Goal: Task Accomplishment & Management: Complete application form

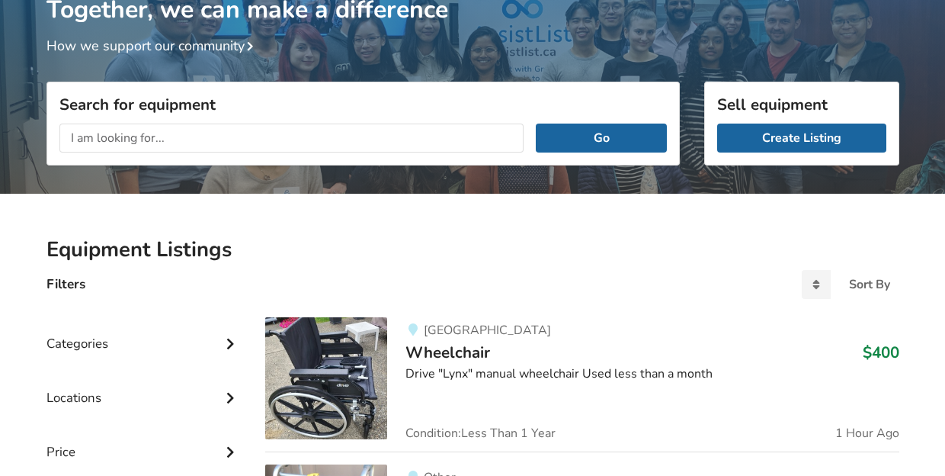
scroll to position [38, 0]
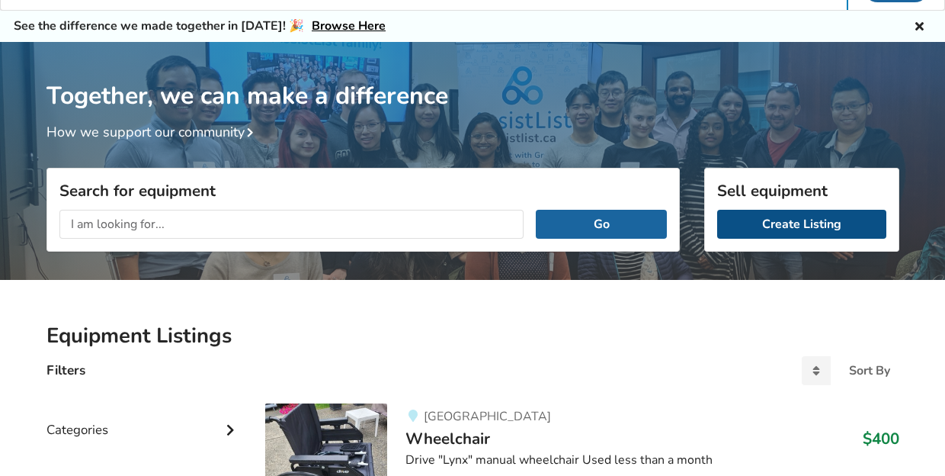
click at [794, 233] on link "Create Listing" at bounding box center [801, 224] width 169 height 29
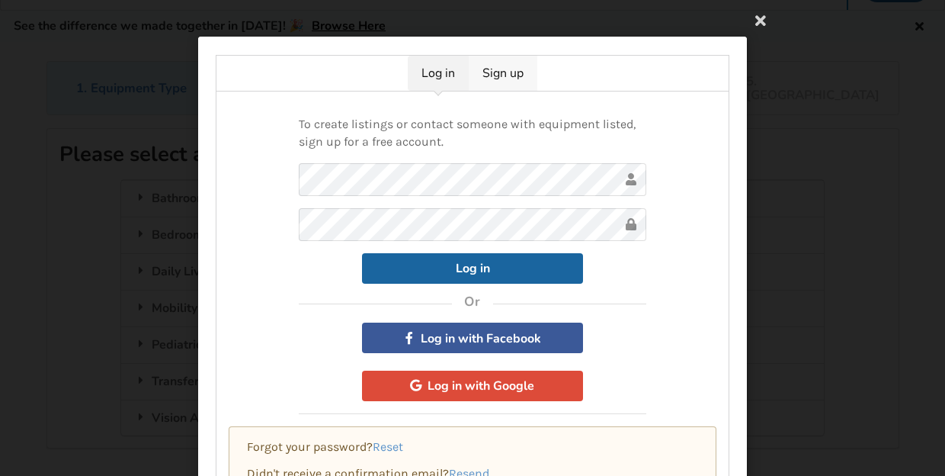
click at [503, 77] on link "Sign up" at bounding box center [503, 73] width 69 height 35
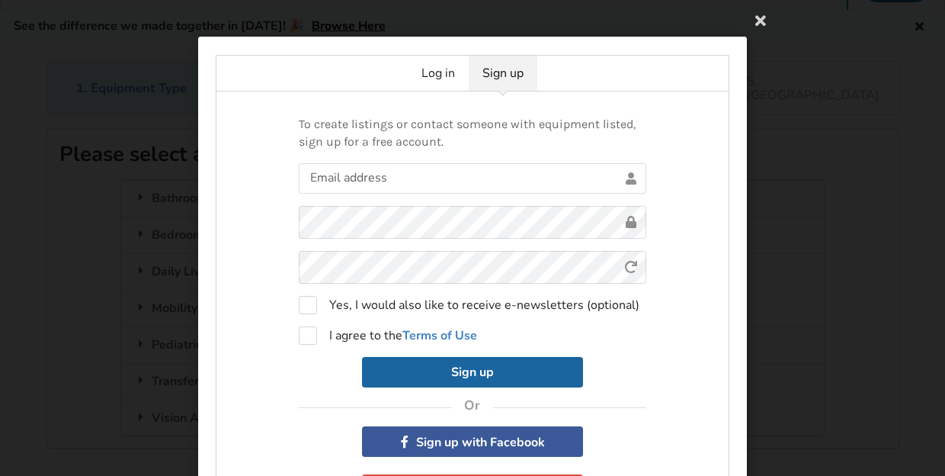
scroll to position [5, 0]
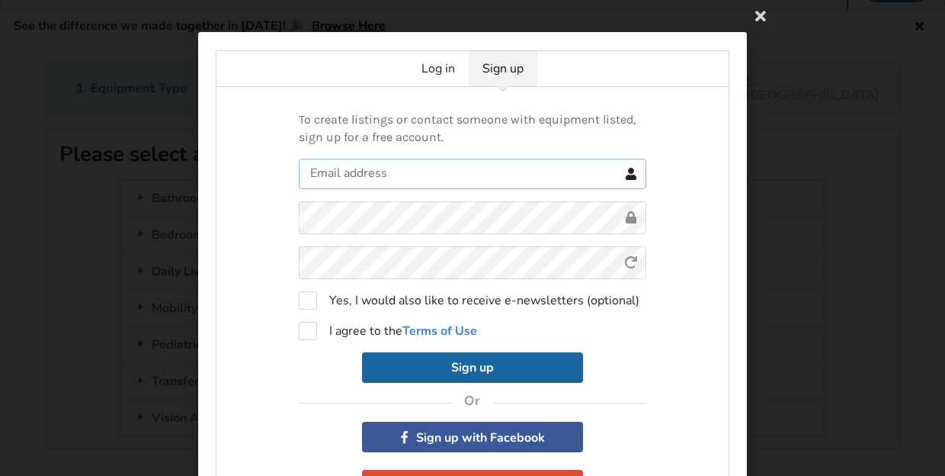
click at [483, 182] on input "text" at bounding box center [473, 174] width 348 height 30
type input "g"
type input "[EMAIL_ADDRESS][DOMAIN_NAME]"
click at [261, 246] on div "To create listings or contact someone with equipment listed, sign up for a free…" at bounding box center [473, 306] width 514 height 438
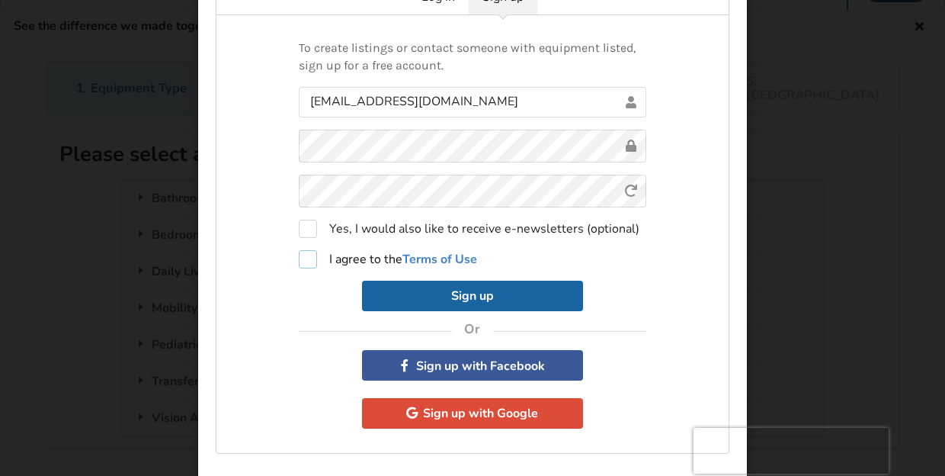
click at [311, 261] on label "I agree to the Terms of Use" at bounding box center [388, 259] width 178 height 18
checkbox input "true"
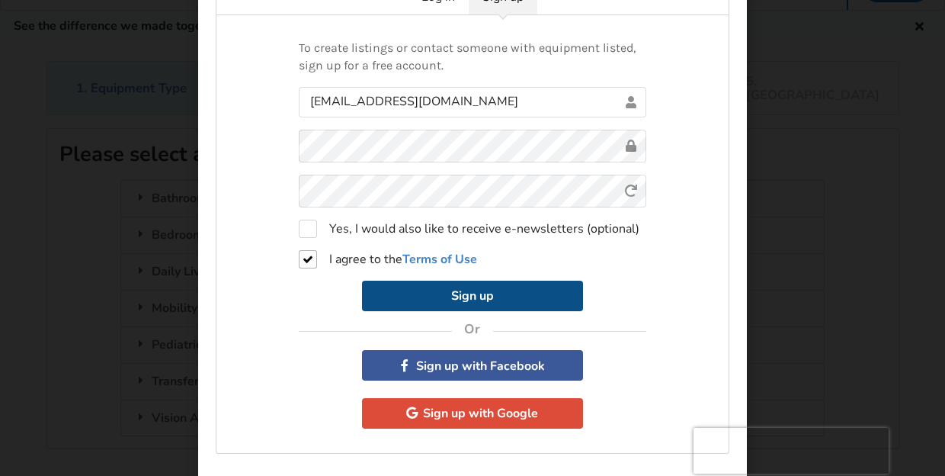
click at [489, 303] on button "Sign up" at bounding box center [472, 295] width 221 height 30
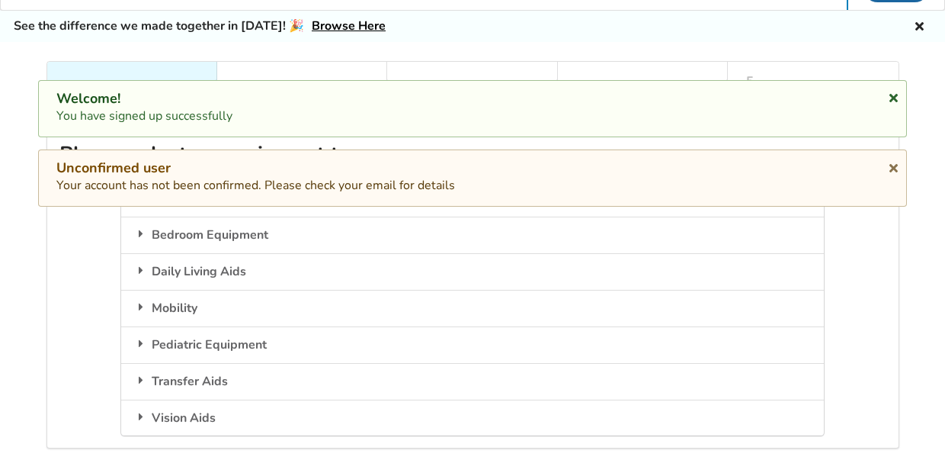
click at [894, 96] on icon at bounding box center [893, 95] width 14 height 12
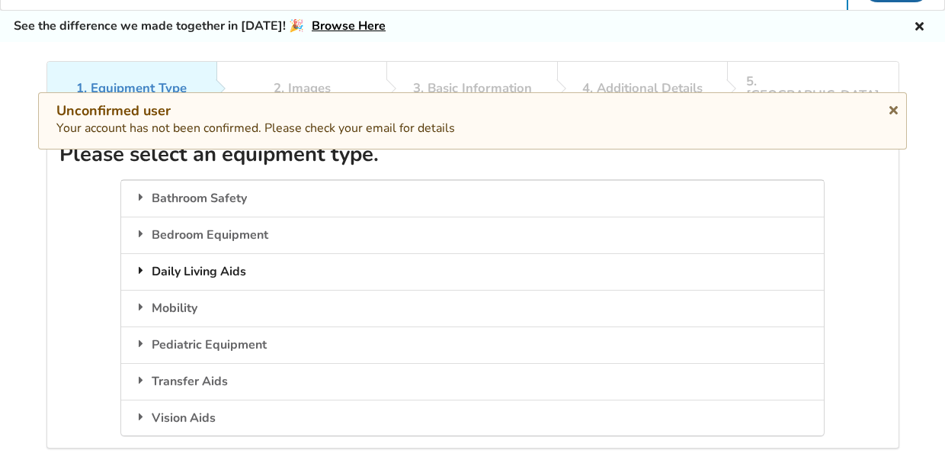
scroll to position [45, 0]
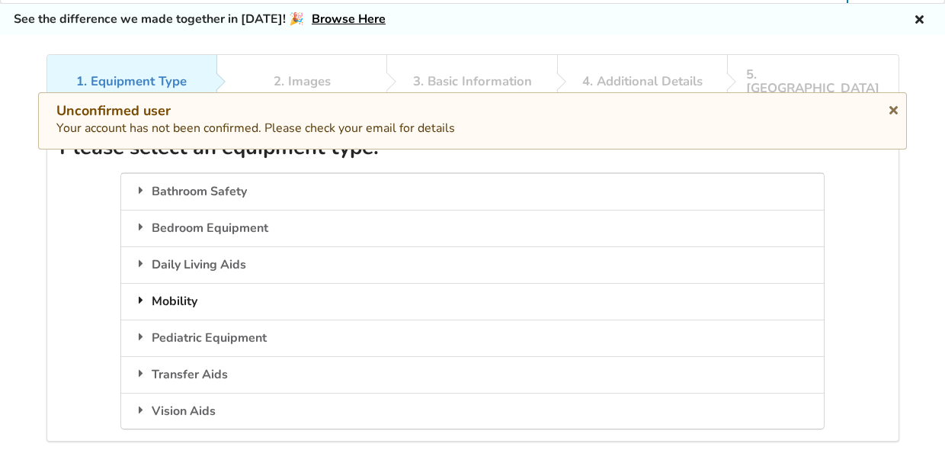
click at [173, 290] on div "Mobility" at bounding box center [472, 301] width 703 height 37
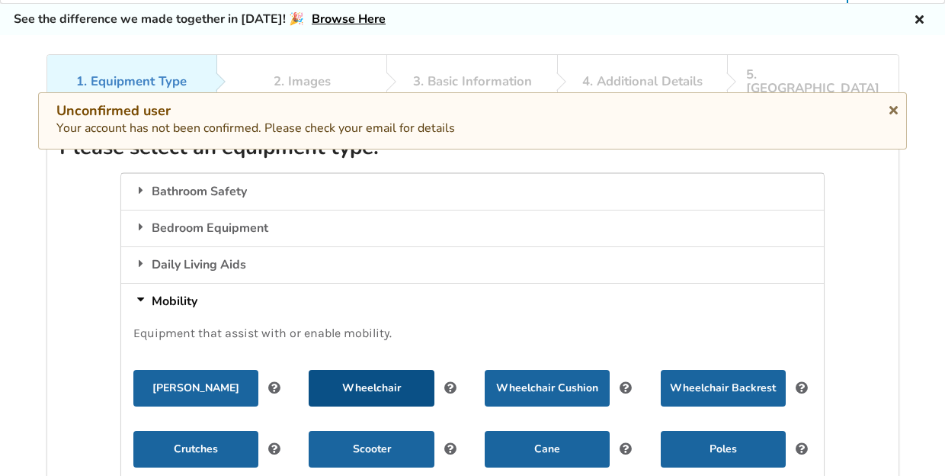
click at [421, 370] on button "Wheelchair" at bounding box center [371, 388] width 125 height 37
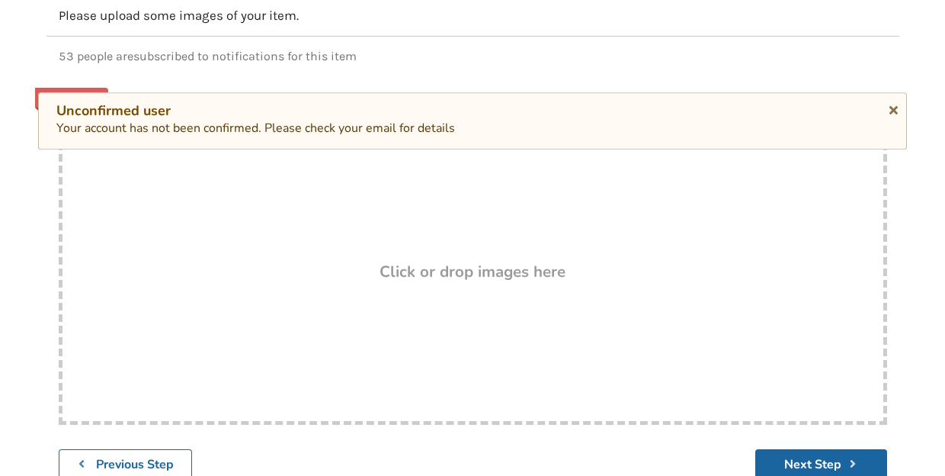
scroll to position [203, 0]
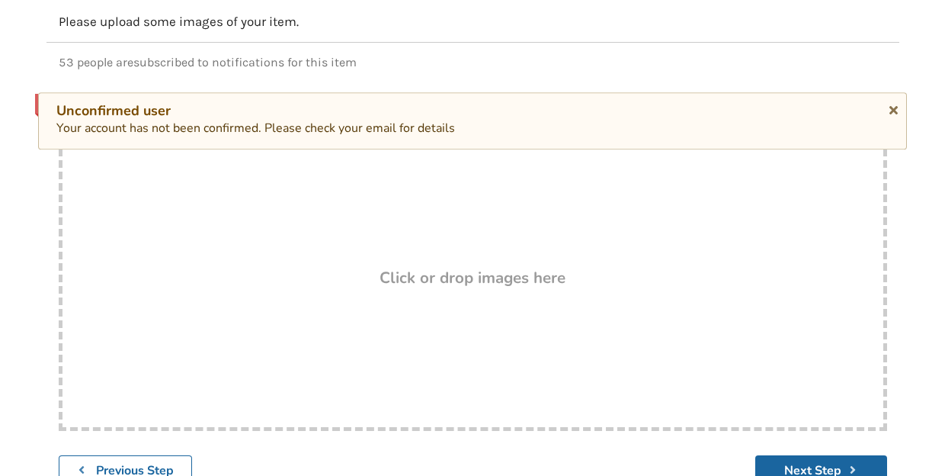
click at [448, 271] on h3 "Click or drop images here" at bounding box center [473, 278] width 186 height 20
type input "C:\fakepath\photo 1 of 2.jpg"
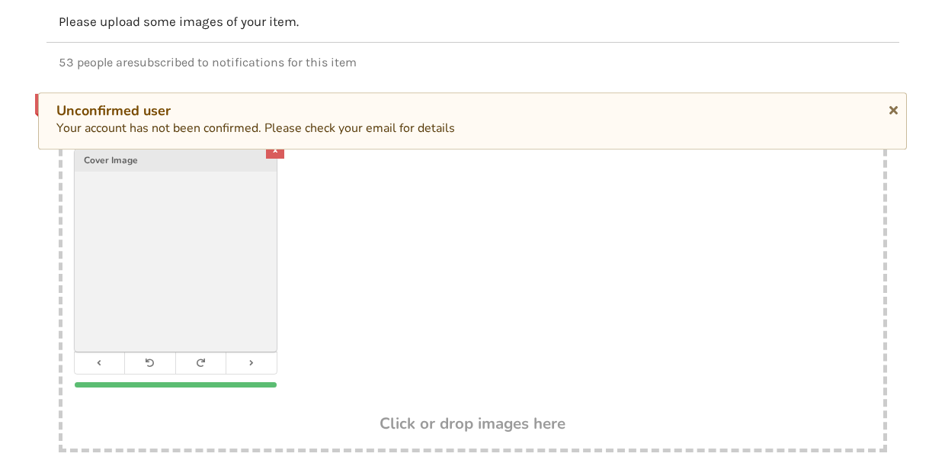
click at [445, 413] on h3 "Click or drop images here" at bounding box center [473, 423] width 186 height 20
type input "C:\fakepath\photo 2 0f 2.jpg"
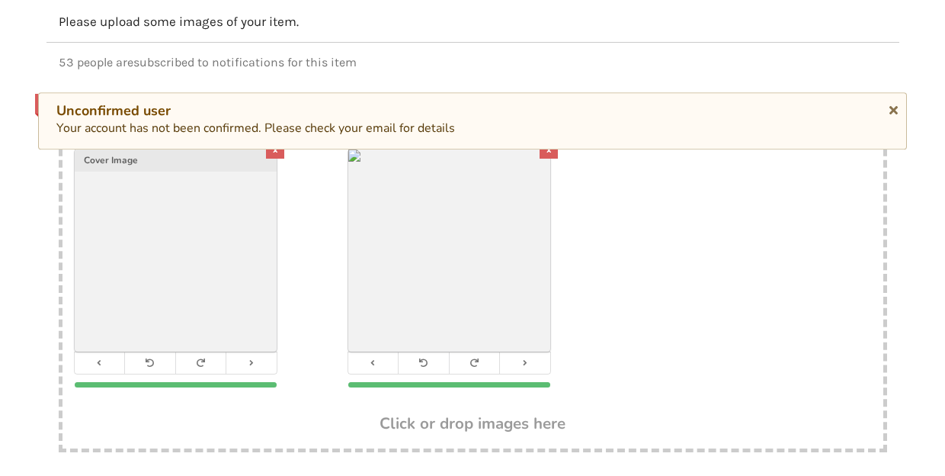
click at [452, 413] on h3 "Click or drop images here" at bounding box center [473, 423] width 186 height 20
type input "C:\fakepath\info for chair.png"
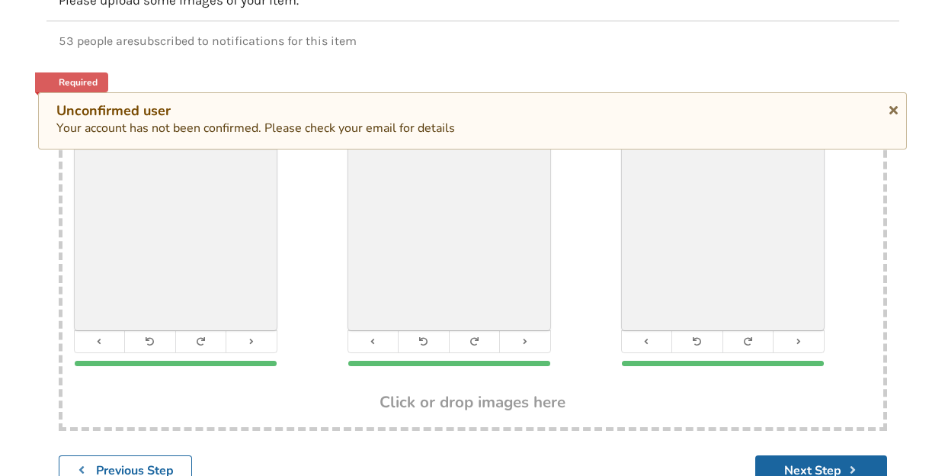
scroll to position [230, 0]
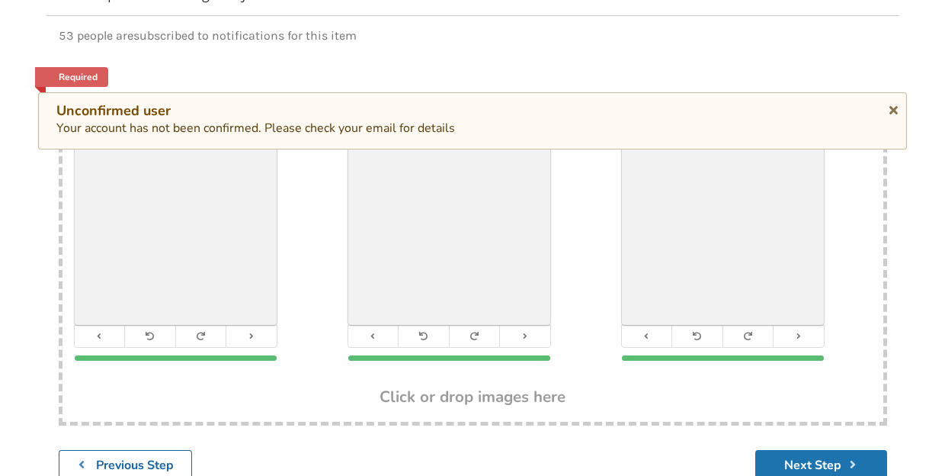
click at [825, 453] on button "Next Step" at bounding box center [821, 465] width 132 height 30
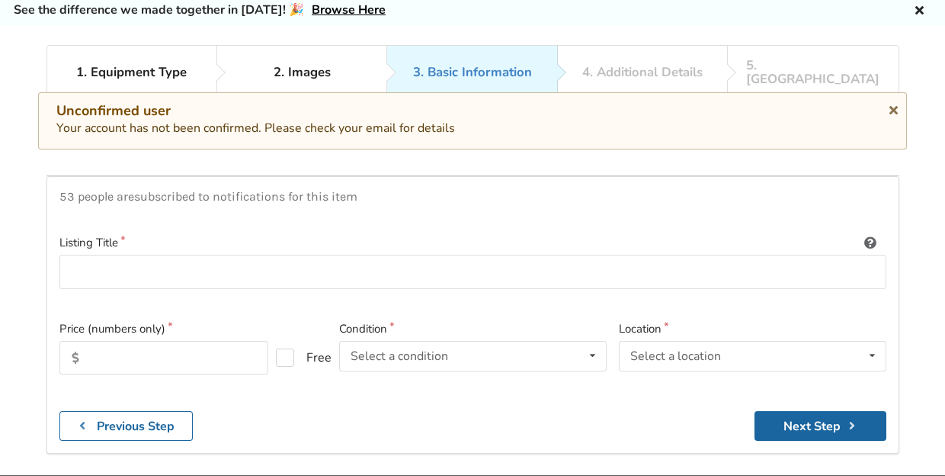
scroll to position [50, 0]
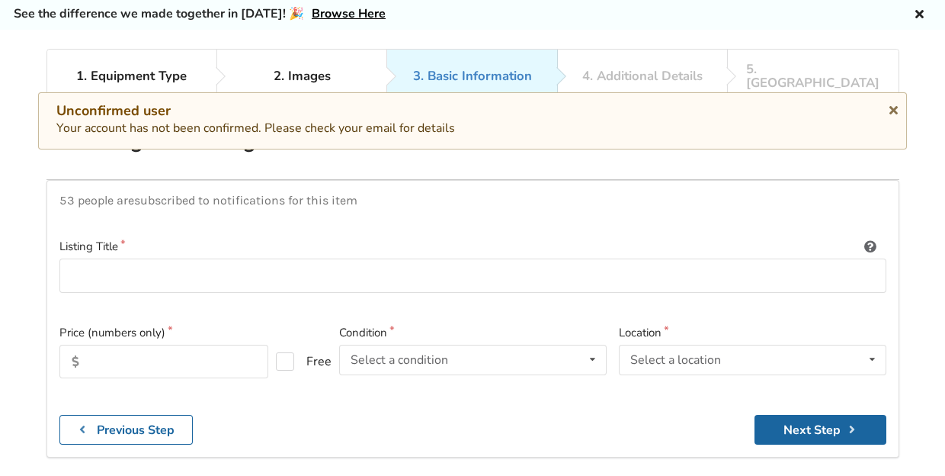
click at [899, 98] on div "Unconfirmed user Your account has not been confirmed. Please check your email f…" at bounding box center [472, 120] width 869 height 57
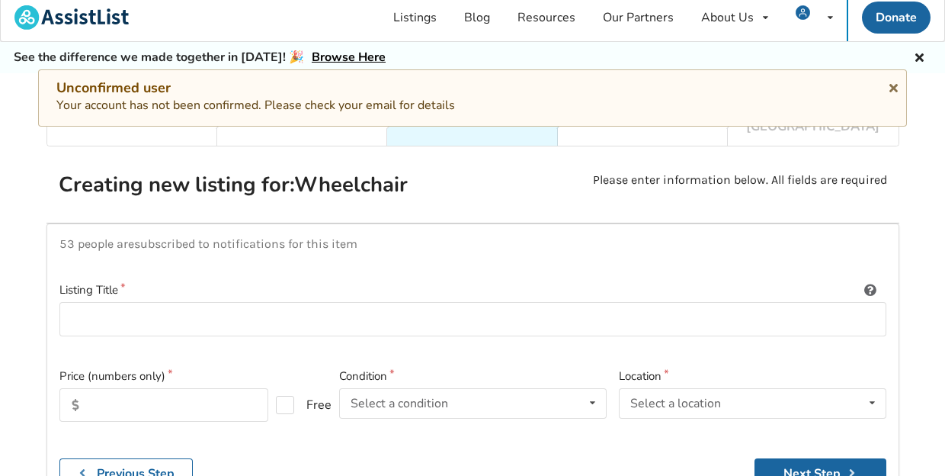
scroll to position [2, 0]
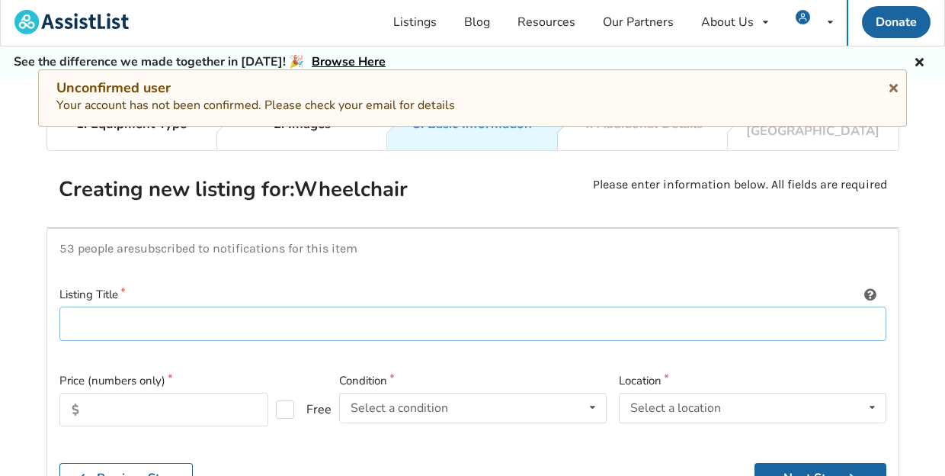
click at [296, 306] on input at bounding box center [472, 323] width 827 height 34
click at [154, 402] on input "text" at bounding box center [163, 409] width 209 height 34
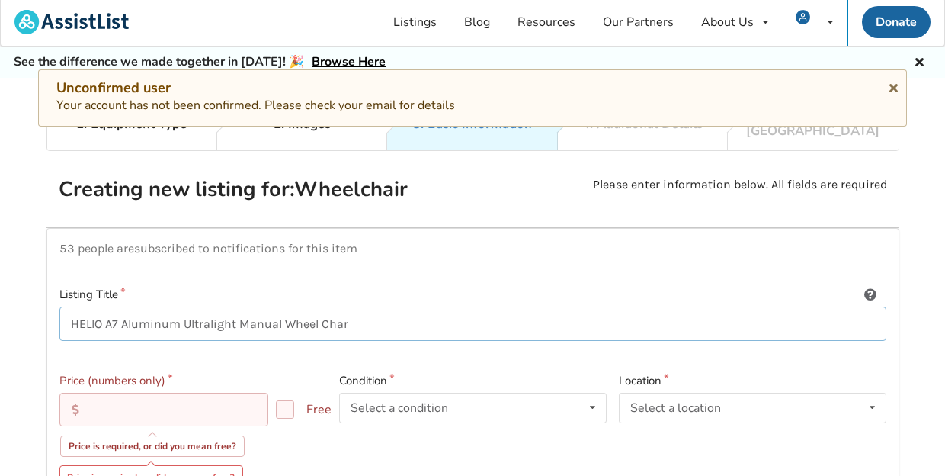
click at [364, 309] on input "HELIO A7 Aluminum Ultralight Manual Wheel Char" at bounding box center [472, 323] width 827 height 34
type input "HELIO A7 Aluminum Ultralight Manual Wheel Chair"
click at [194, 392] on input "text" at bounding box center [163, 409] width 209 height 34
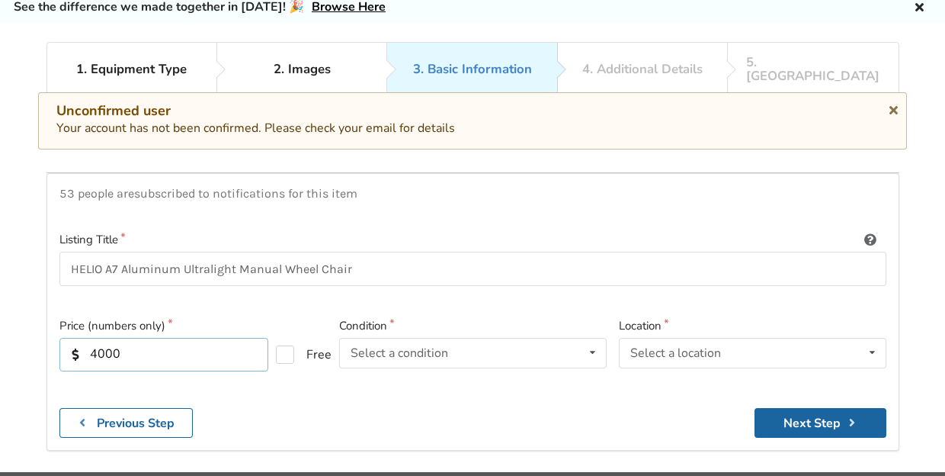
scroll to position [66, 0]
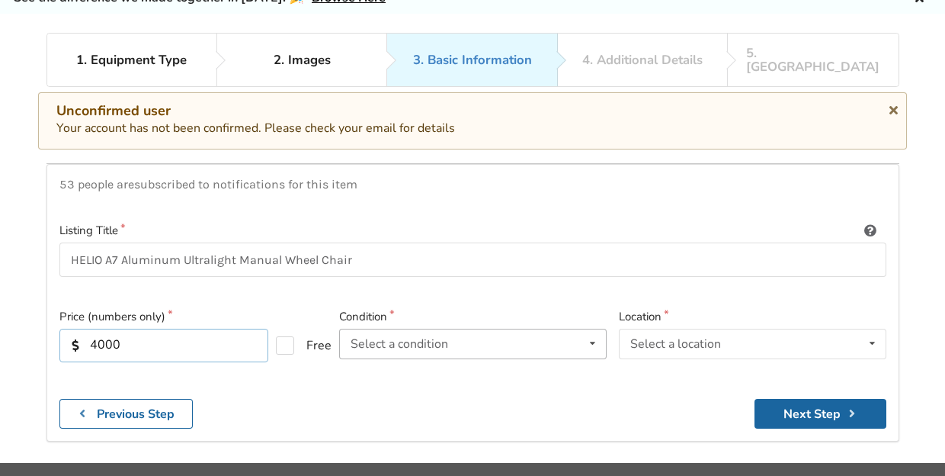
type input "4000"
click at [496, 335] on div "Select a condition Brand New Less Than 1 Year 1 To 2 Years 3 To 5 Years Over 5 …" at bounding box center [473, 343] width 268 height 30
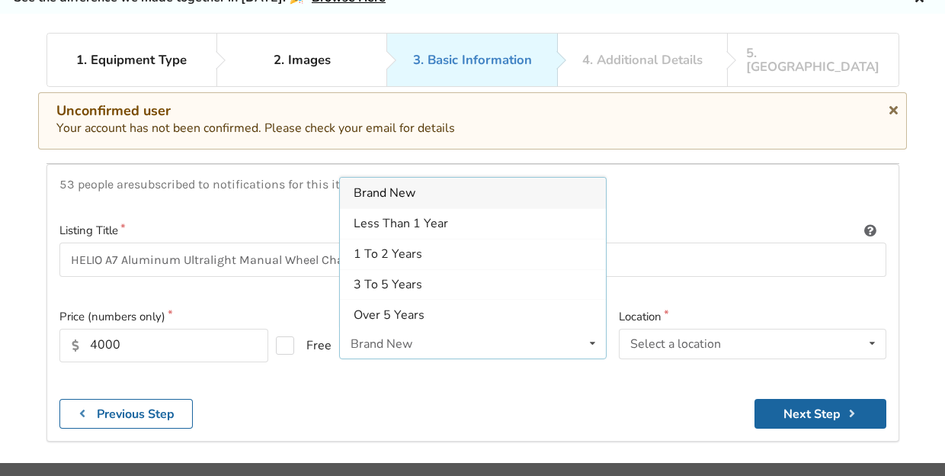
click at [419, 186] on div "Brand New" at bounding box center [473, 193] width 266 height 30
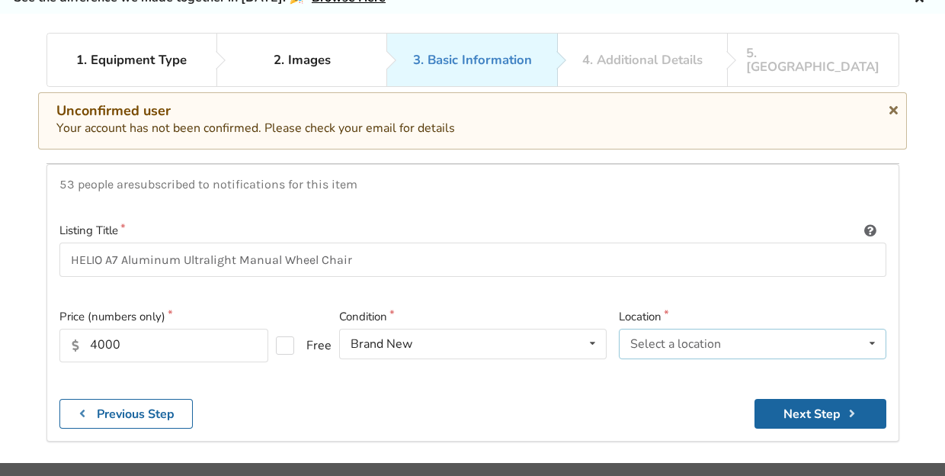
click at [669, 338] on div "Select a location" at bounding box center [675, 344] width 91 height 12
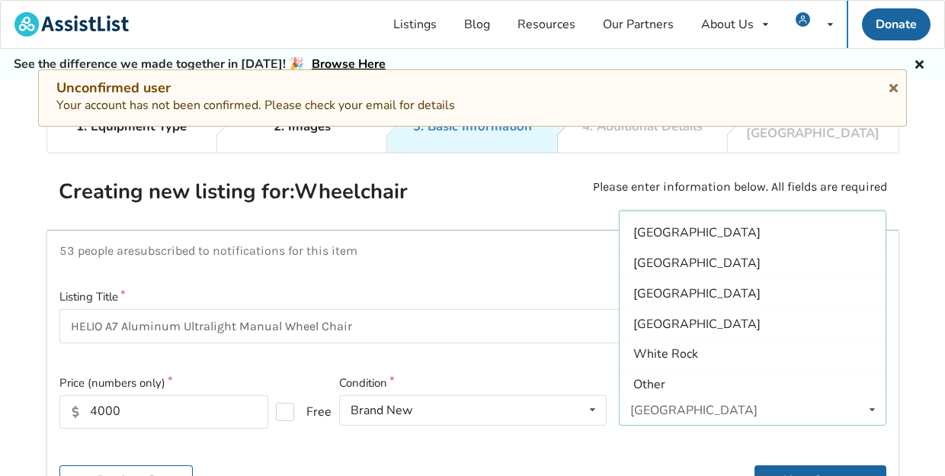
scroll to position [454, 0]
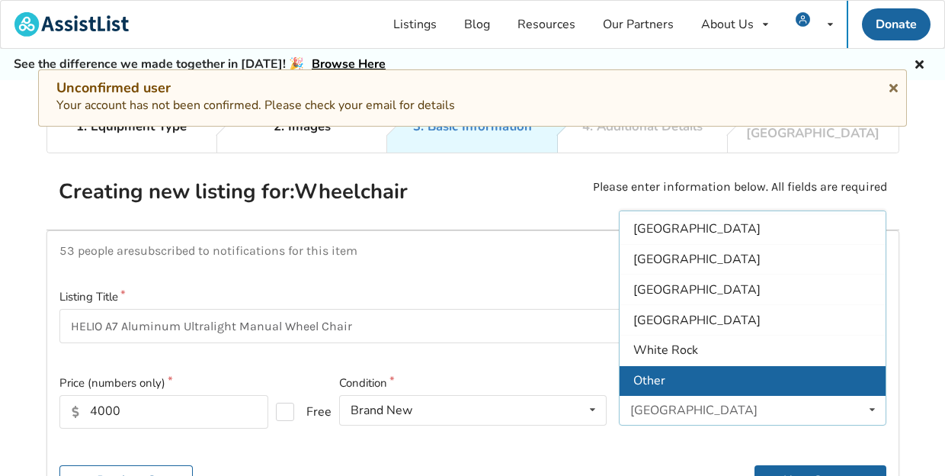
click at [697, 365] on div "Other" at bounding box center [753, 380] width 266 height 30
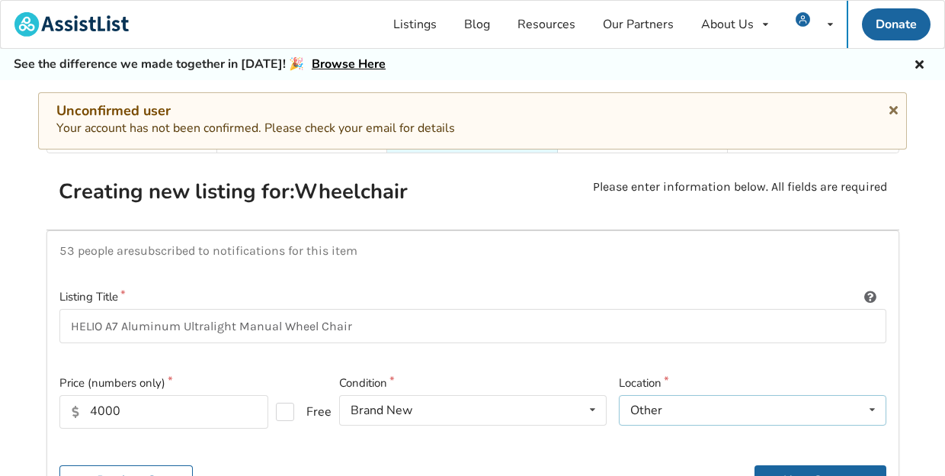
scroll to position [99, 0]
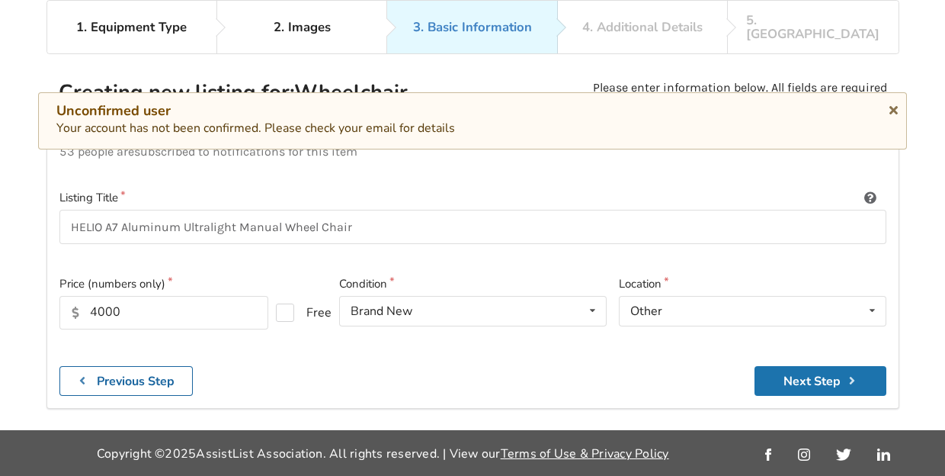
click at [812, 366] on button "Next Step" at bounding box center [821, 381] width 132 height 30
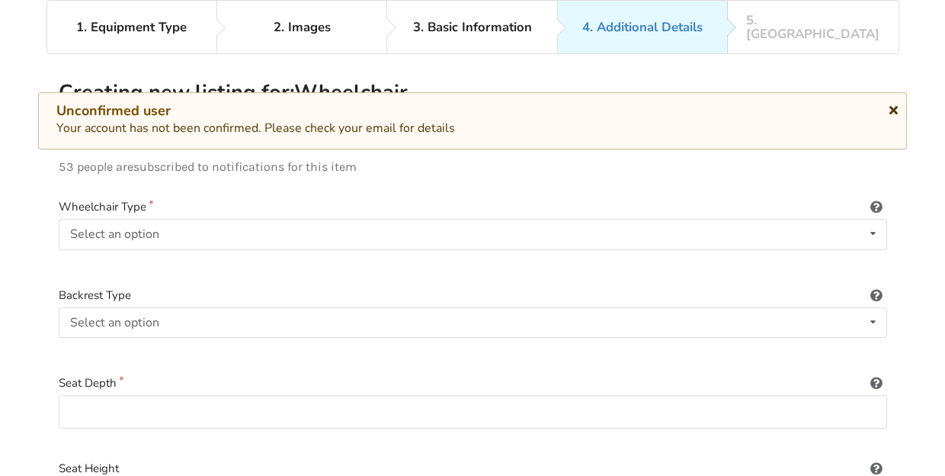
click at [895, 113] on icon at bounding box center [893, 107] width 14 height 12
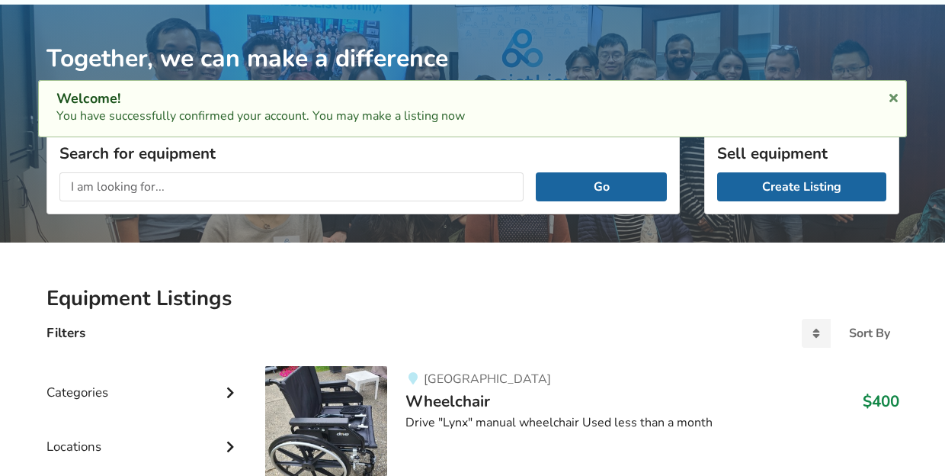
scroll to position [55, 0]
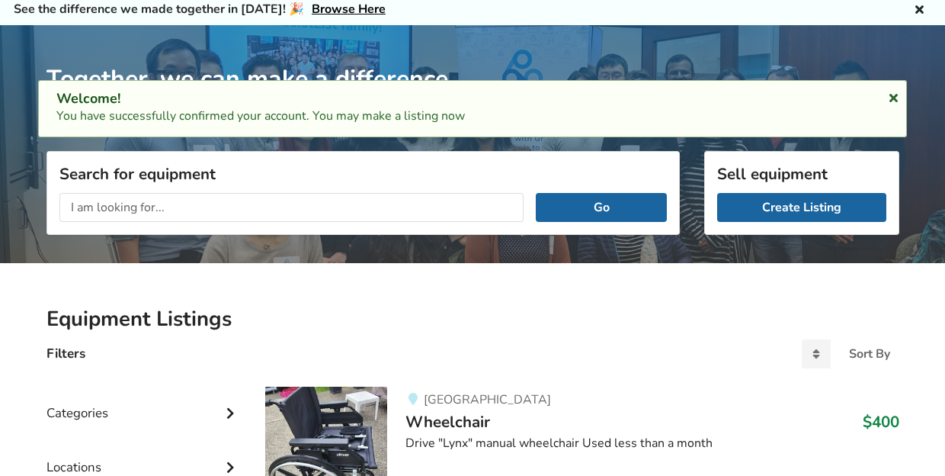
click at [895, 96] on icon at bounding box center [893, 95] width 14 height 12
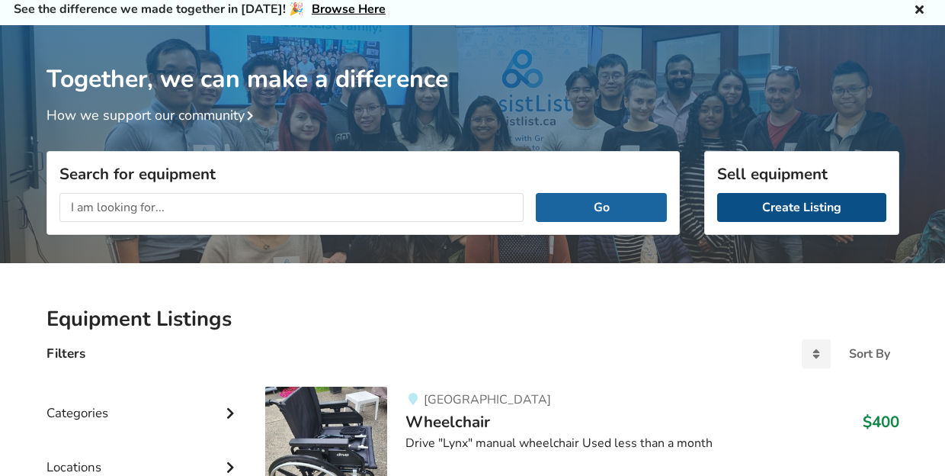
click at [831, 206] on link "Create Listing" at bounding box center [801, 207] width 169 height 29
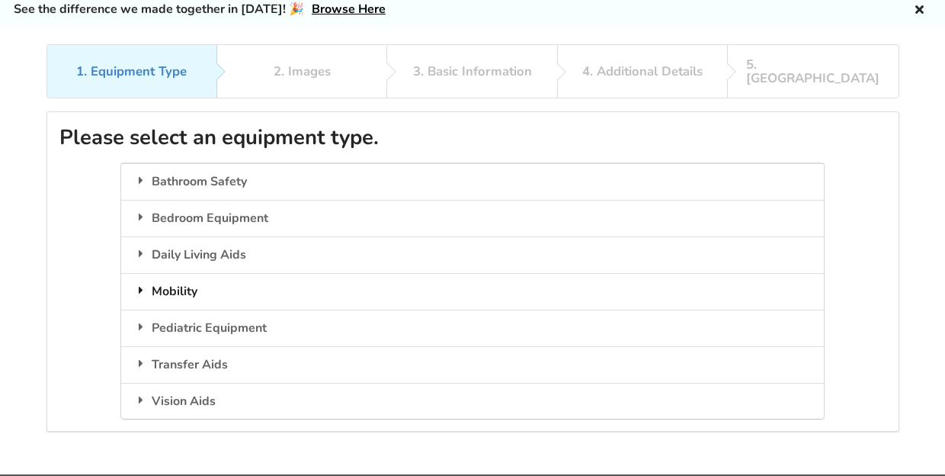
click at [258, 274] on div "Mobility" at bounding box center [472, 291] width 703 height 37
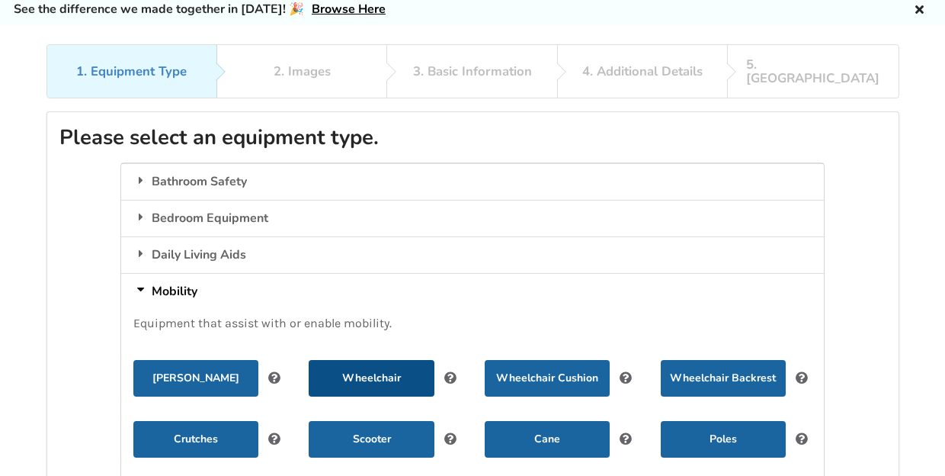
click at [383, 360] on button "Wheelchair" at bounding box center [371, 378] width 125 height 37
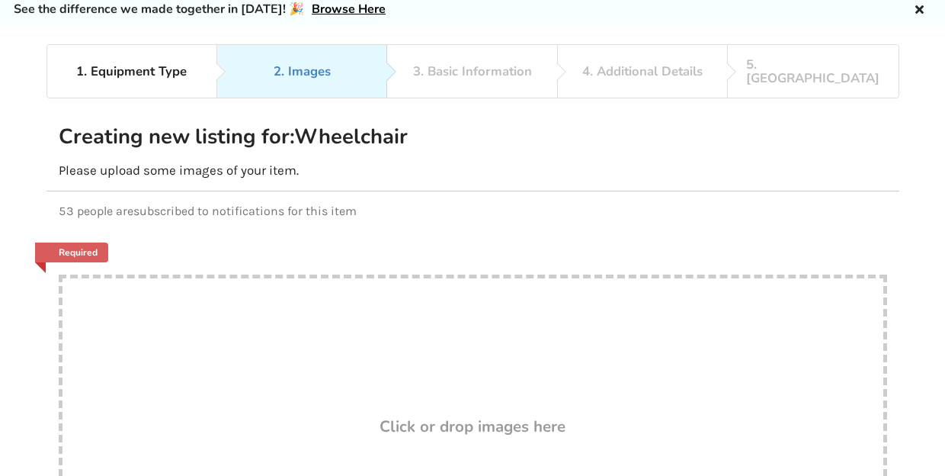
scroll to position [200, 0]
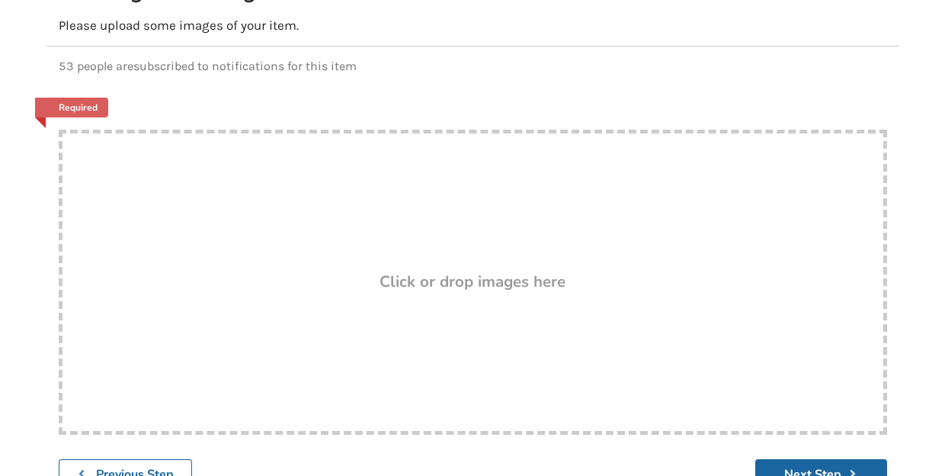
click at [456, 271] on h3 "Click or drop images here" at bounding box center [473, 281] width 186 height 20
type input "C:\fakepath\photo 1 of 2.jpg"
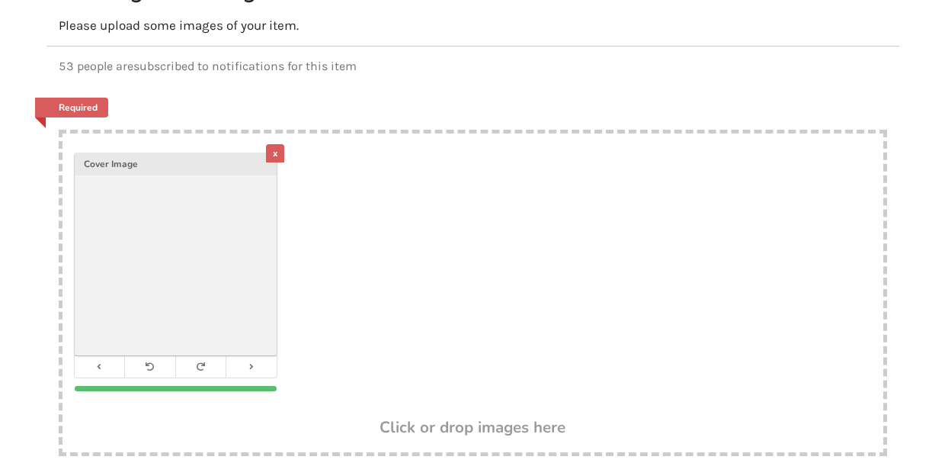
click at [428, 417] on h3 "Click or drop images here" at bounding box center [473, 427] width 186 height 20
type input "C:\fakepath\photo 2 0f 2.jpg"
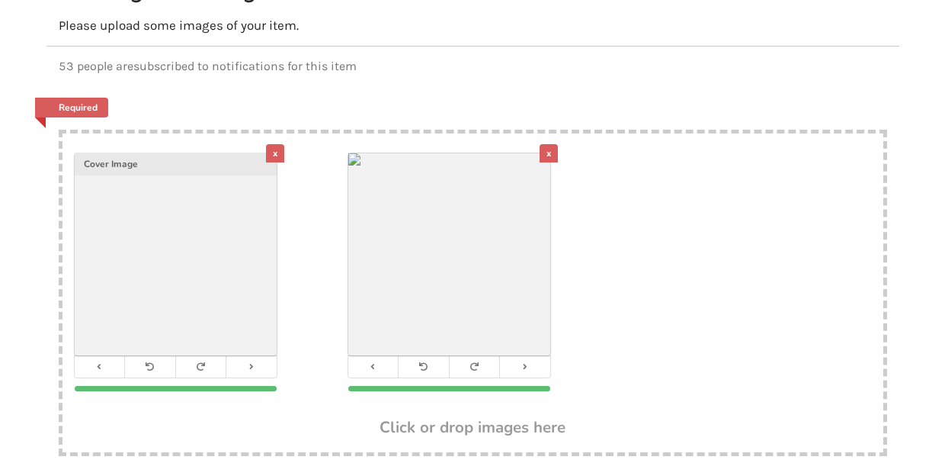
click at [480, 417] on h3 "Click or drop images here" at bounding box center [473, 427] width 186 height 20
type input "C:\fakepath\info for chair.png"
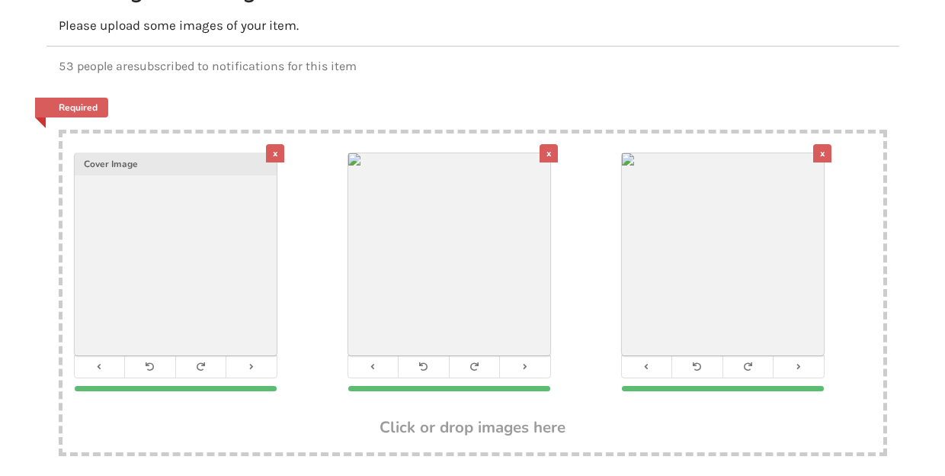
scroll to position [321, 0]
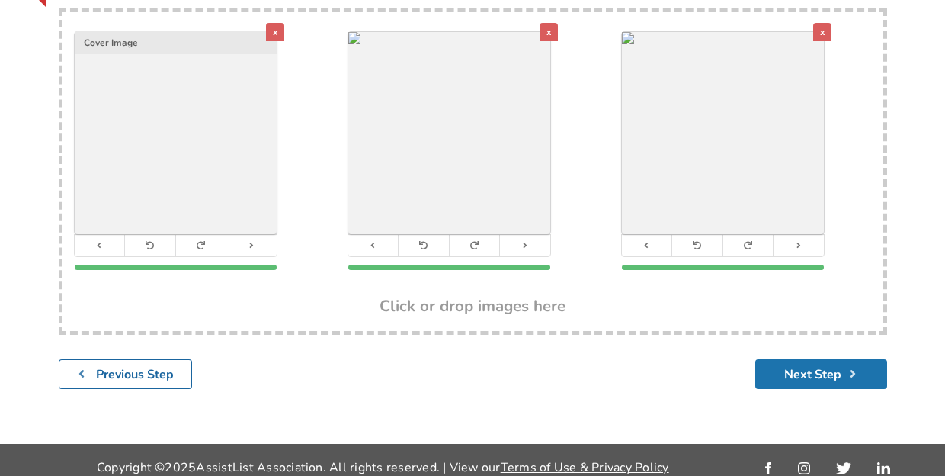
click at [825, 366] on button "Next Step" at bounding box center [821, 374] width 132 height 30
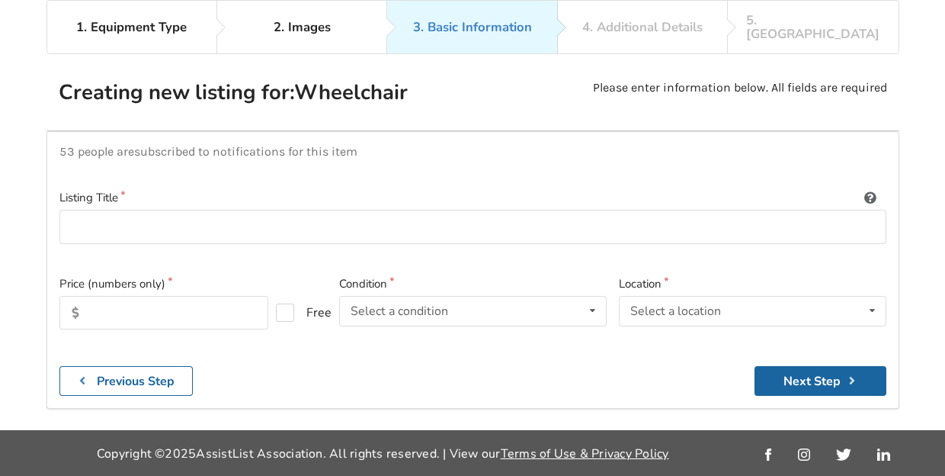
scroll to position [99, 0]
click at [409, 210] on input at bounding box center [472, 227] width 827 height 34
type input "G"
type input "HELIO A7 Aluminum Ultralight Manual Wheelchair"
click at [153, 302] on input "text" at bounding box center [163, 313] width 209 height 34
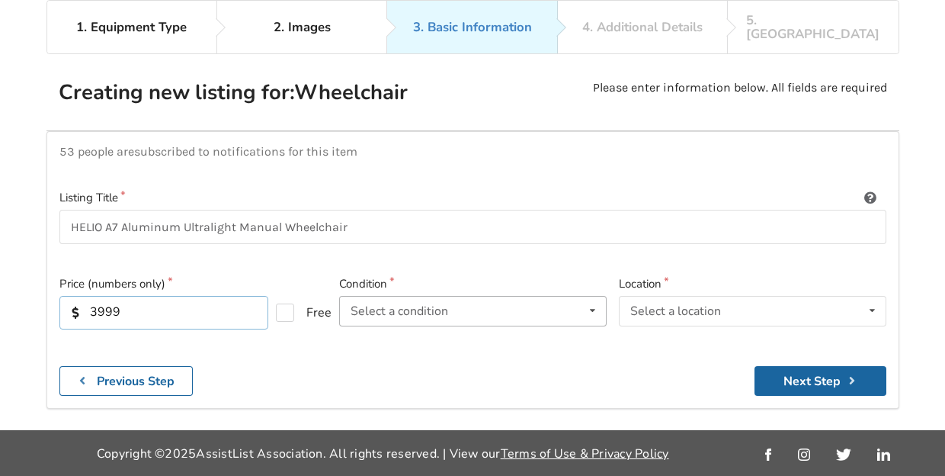
type input "3999"
click at [427, 305] on div "Select a condition" at bounding box center [400, 311] width 98 height 12
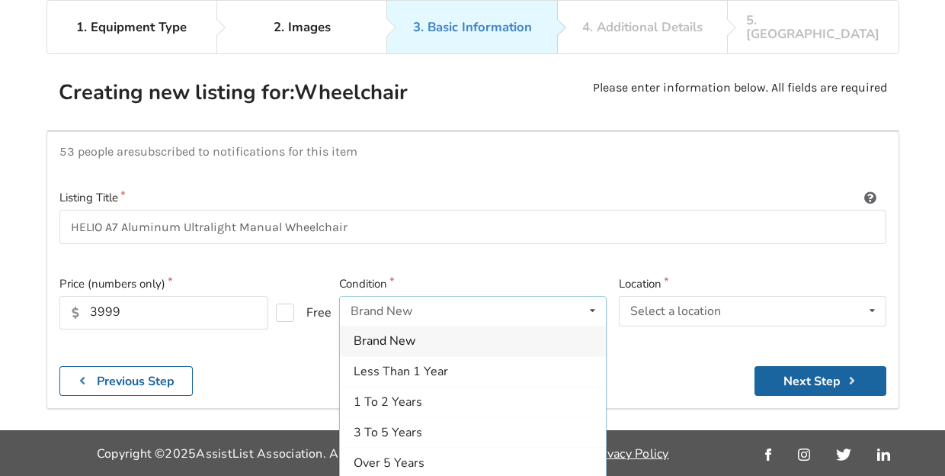
click at [417, 296] on div "Brand New Brand New Less Than 1 Year 1 To 2 Years 3 To 5 Years Over 5 Years" at bounding box center [473, 311] width 268 height 30
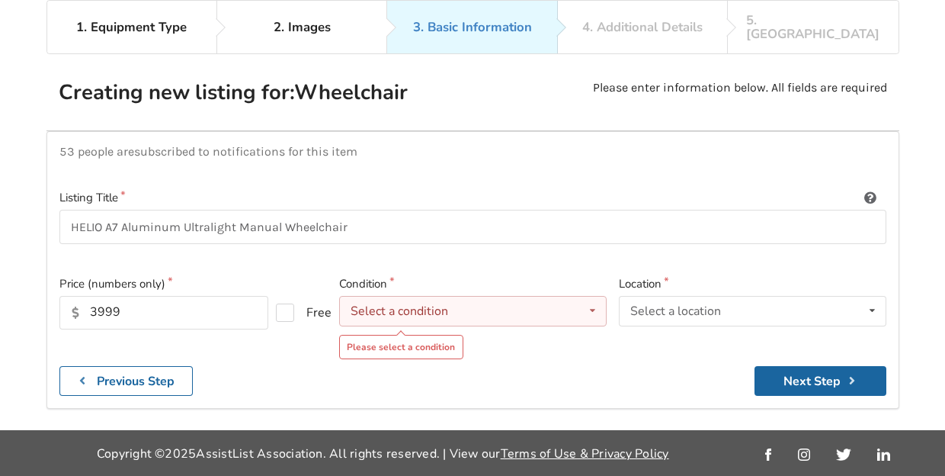
click at [536, 296] on div "Select a condition Brand New Less Than 1 Year 1 To 2 Years 3 To 5 Years Over 5 …" at bounding box center [473, 311] width 268 height 30
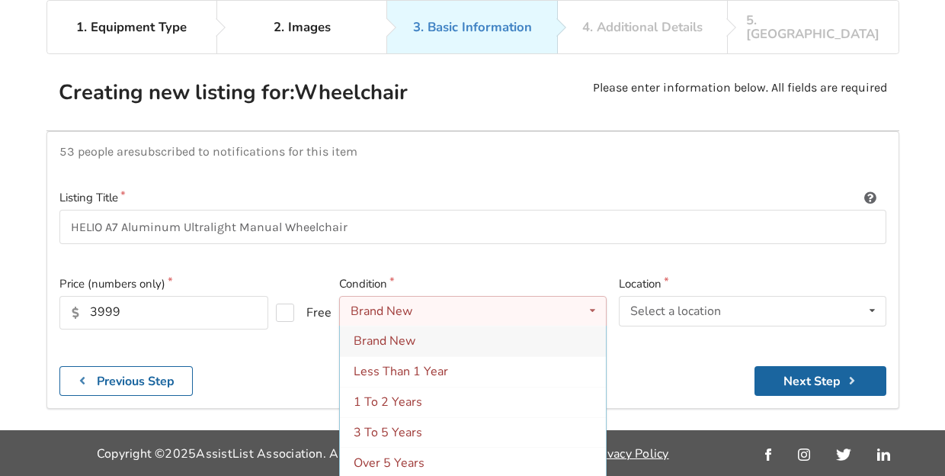
click at [399, 305] on div "Brand New" at bounding box center [382, 311] width 62 height 12
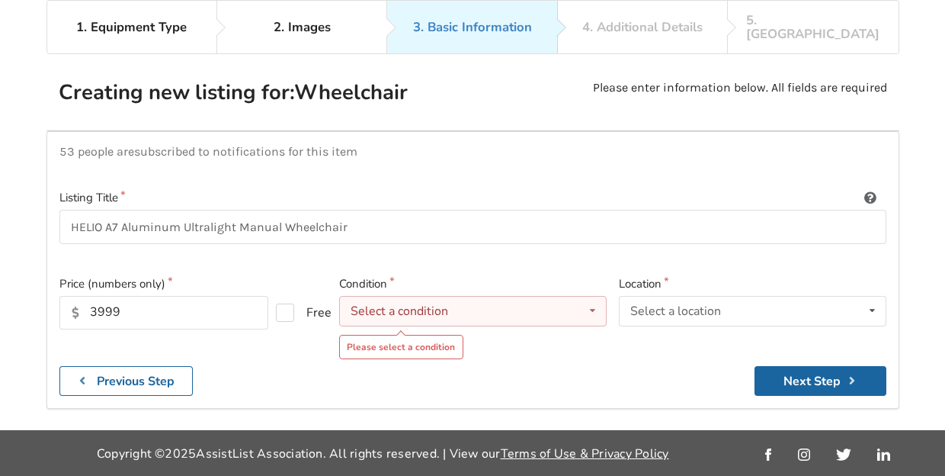
click at [431, 305] on div "Select a condition" at bounding box center [400, 311] width 98 height 12
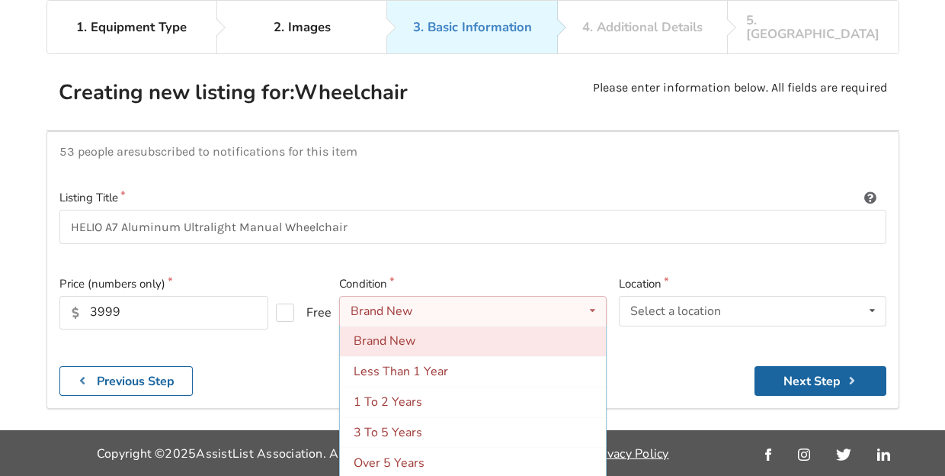
click at [418, 333] on div "Brand New" at bounding box center [473, 340] width 266 height 30
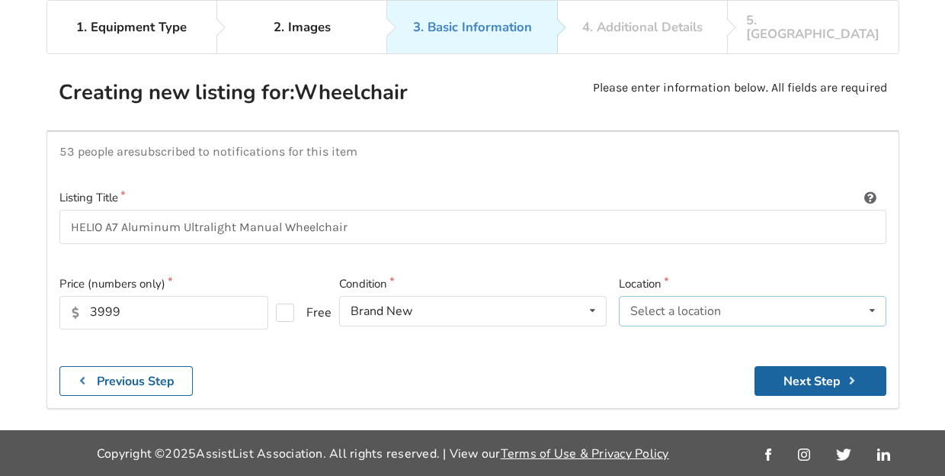
click at [755, 302] on div "Select a location [GEOGRAPHIC_DATA] [GEOGRAPHIC_DATA] [GEOGRAPHIC_DATA] [GEOGRA…" at bounding box center [753, 311] width 268 height 30
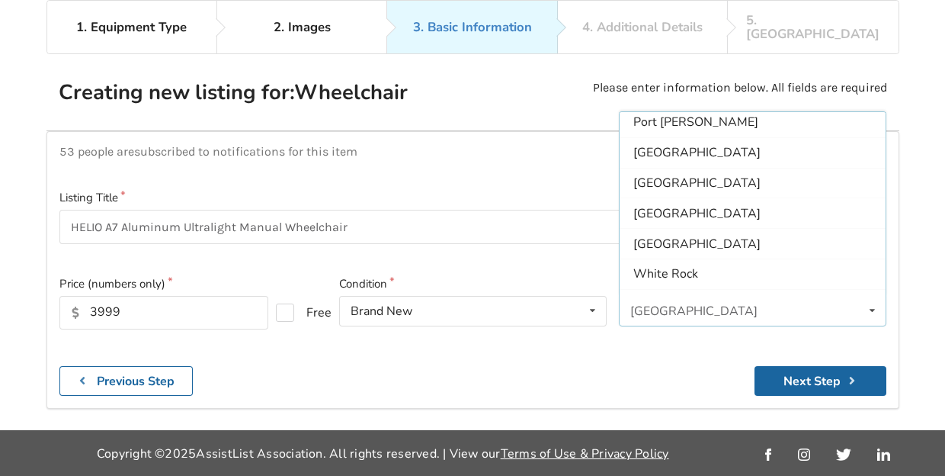
scroll to position [454, 0]
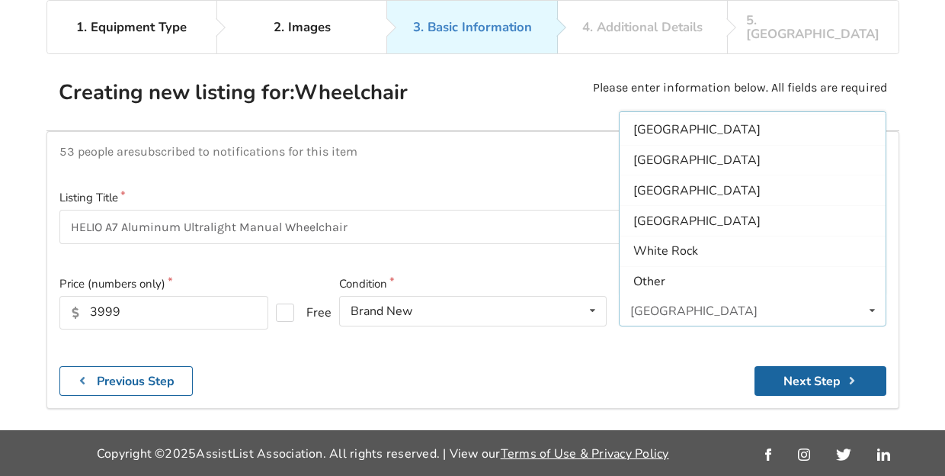
click at [743, 271] on div "Other" at bounding box center [753, 281] width 266 height 30
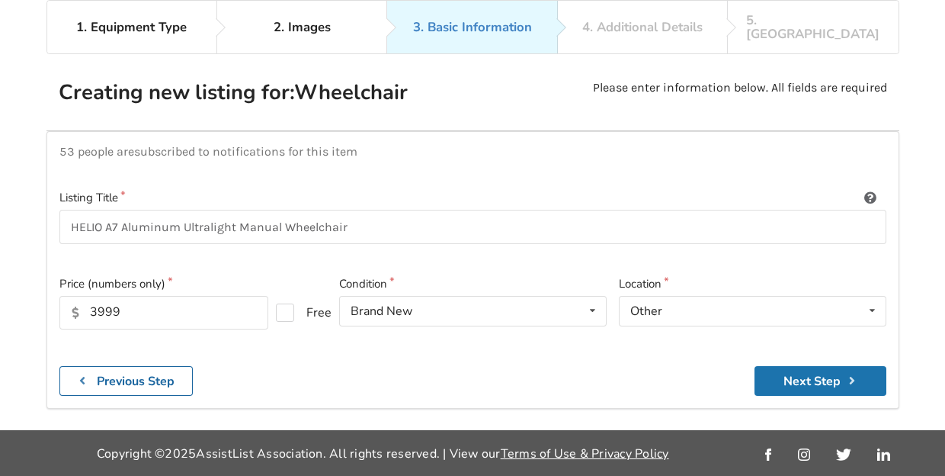
click at [800, 368] on button "Next Step" at bounding box center [821, 381] width 132 height 30
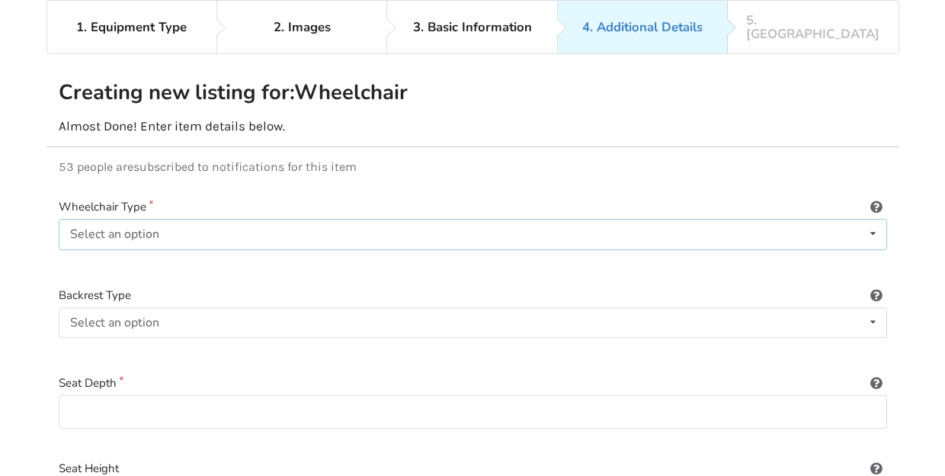
click at [472, 229] on div "Select an option Power/electric Manual Transport Tilt" at bounding box center [473, 234] width 828 height 30
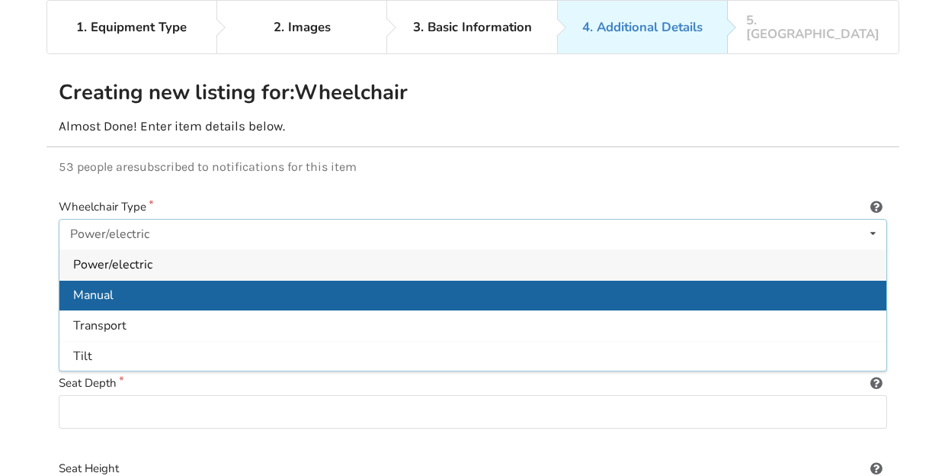
click at [443, 281] on div "Manual" at bounding box center [472, 295] width 827 height 30
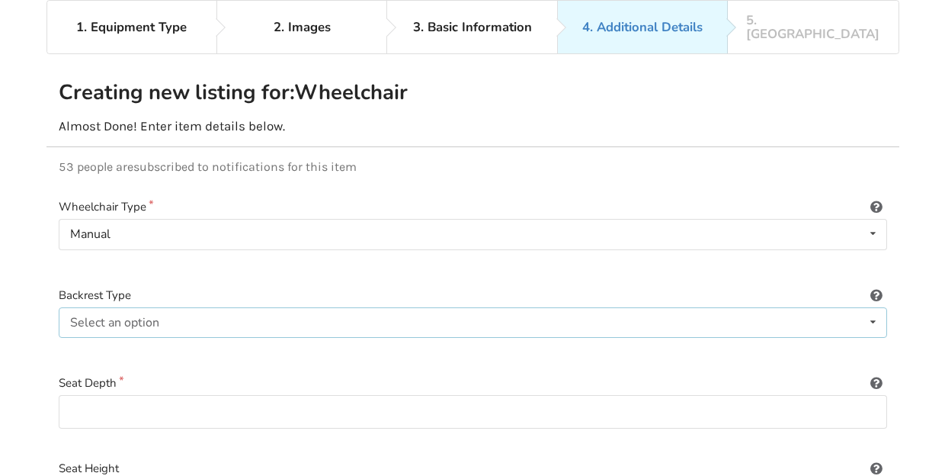
click at [450, 308] on div "Select an option Sling (standard upholstery) Hardshell (rigid) Tension-adjustab…" at bounding box center [473, 322] width 828 height 30
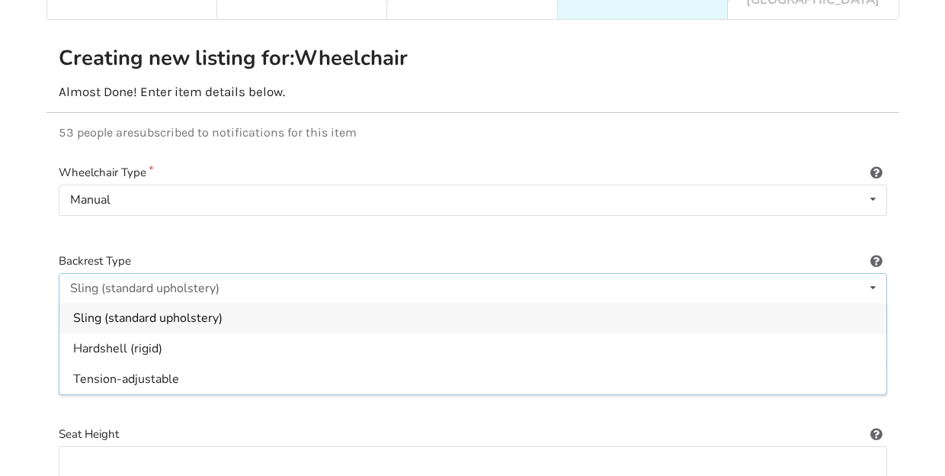
scroll to position [151, 0]
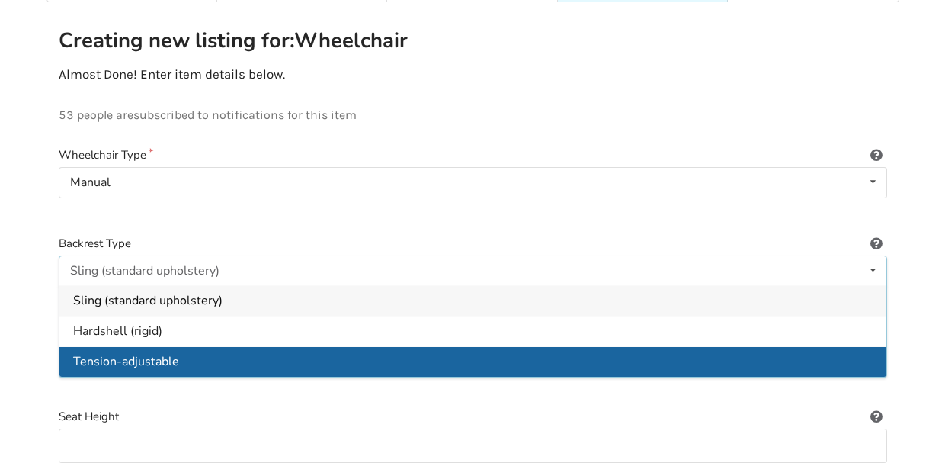
click at [357, 356] on div "Tension-adjustable" at bounding box center [472, 361] width 827 height 30
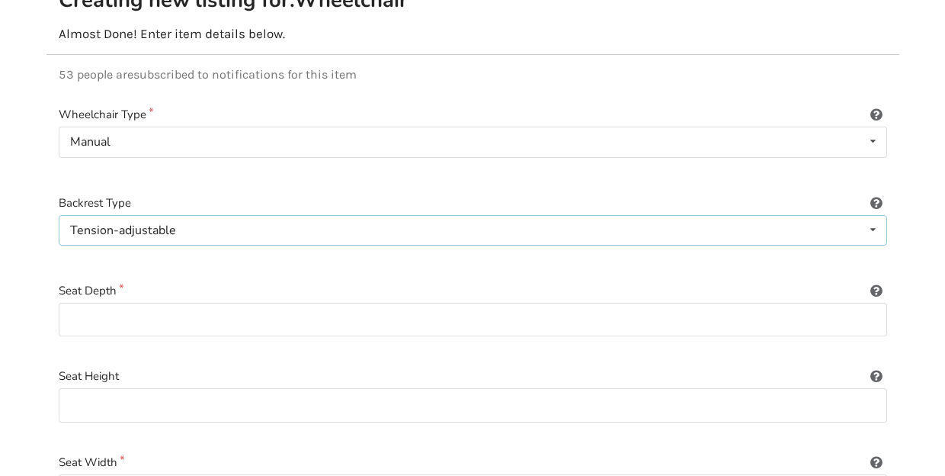
scroll to position [198, 0]
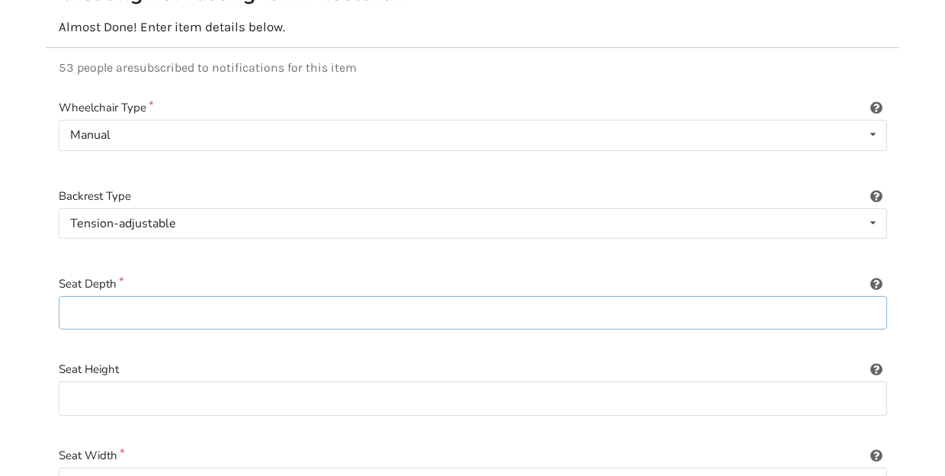
click at [327, 298] on input at bounding box center [473, 313] width 828 height 34
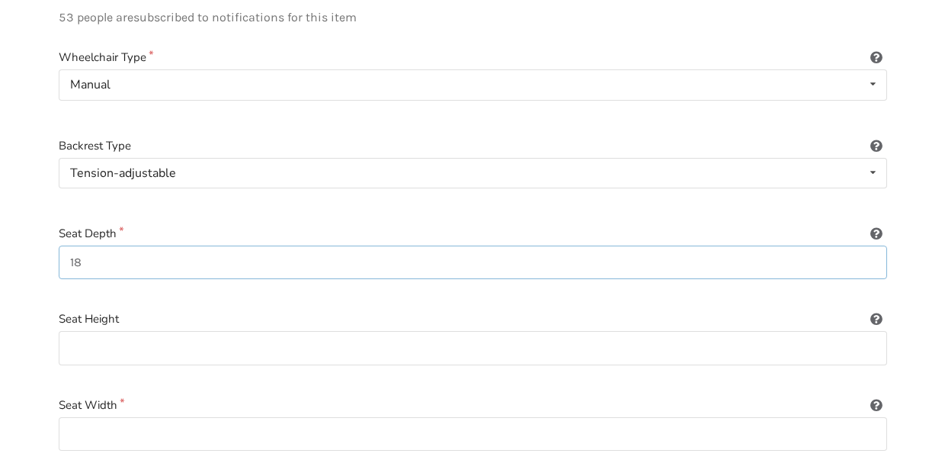
scroll to position [254, 0]
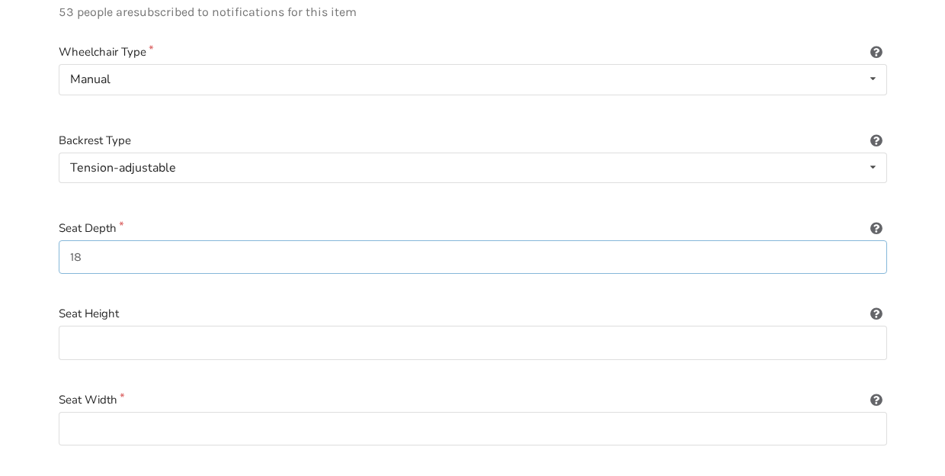
type input "18"
click at [325, 328] on input at bounding box center [473, 342] width 828 height 34
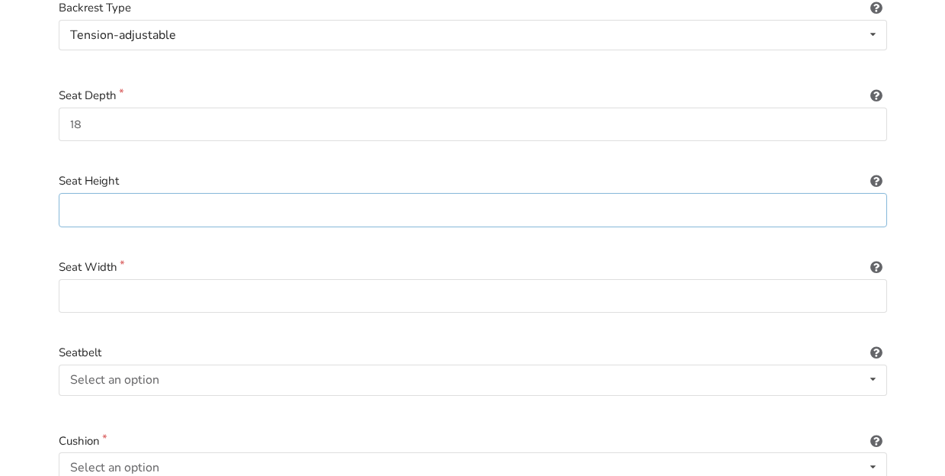
scroll to position [419, 0]
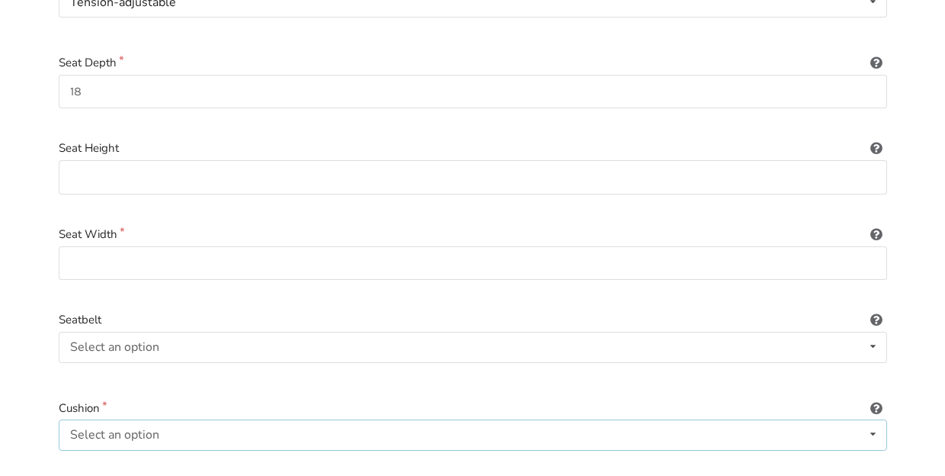
click at [367, 426] on div "Select an option Included Not included" at bounding box center [473, 434] width 828 height 30
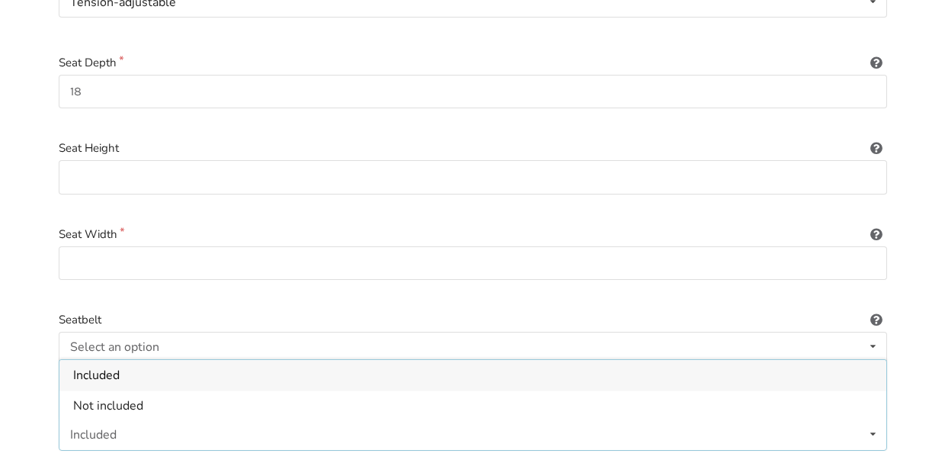
click at [339, 367] on div "Included" at bounding box center [472, 375] width 827 height 30
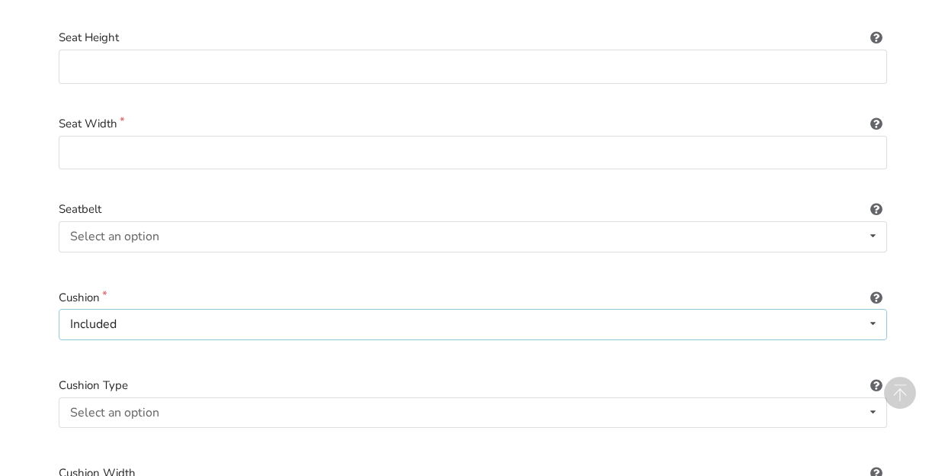
scroll to position [550, 0]
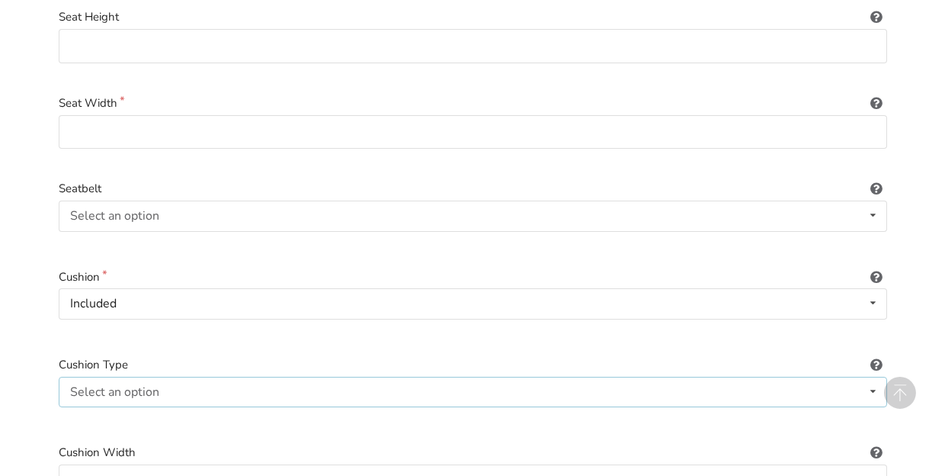
click at [353, 376] on div "Select an option Not applicable Foam Gel Air Gel and foam Air and foam Captain'…" at bounding box center [473, 391] width 828 height 30
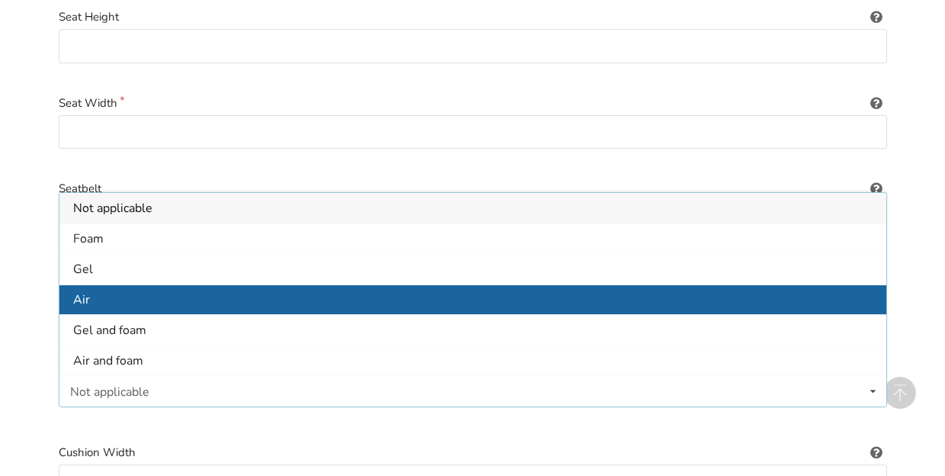
click at [348, 297] on div "Air" at bounding box center [472, 299] width 827 height 30
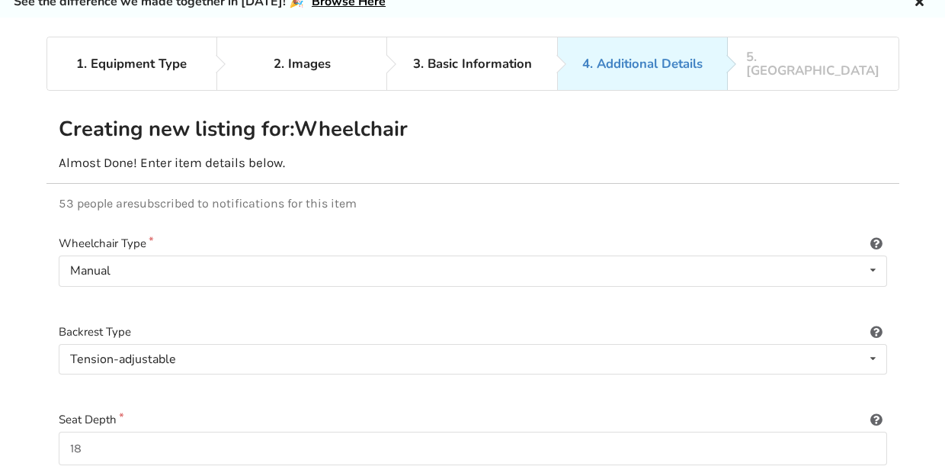
scroll to position [14, 0]
